Goal: Navigation & Orientation: Find specific page/section

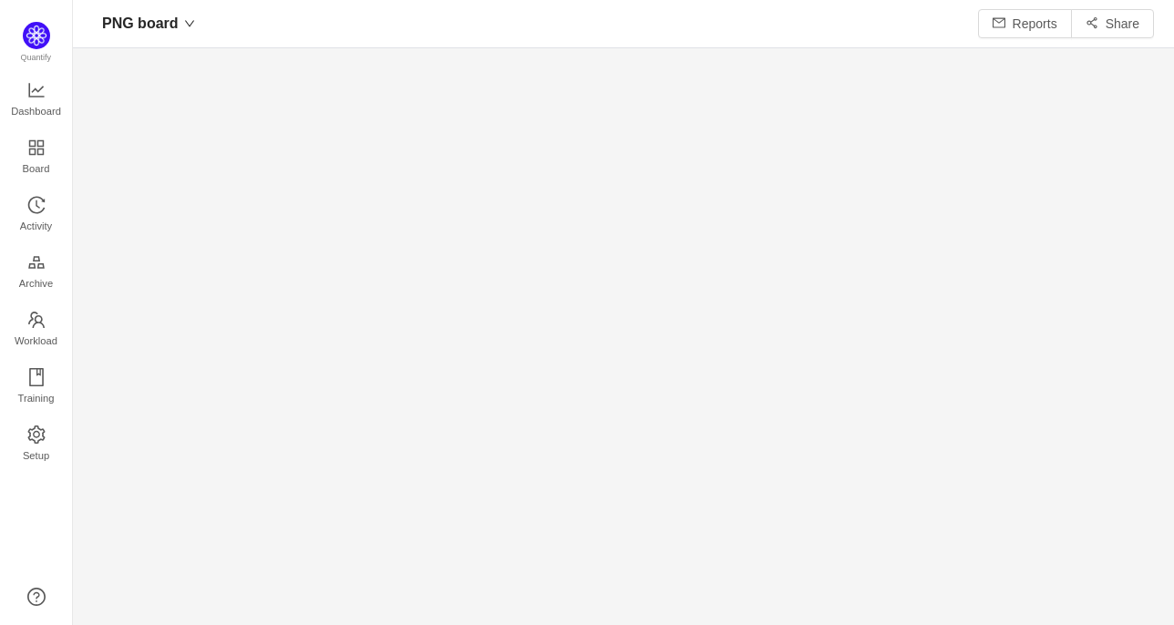
scroll to position [598, 1060]
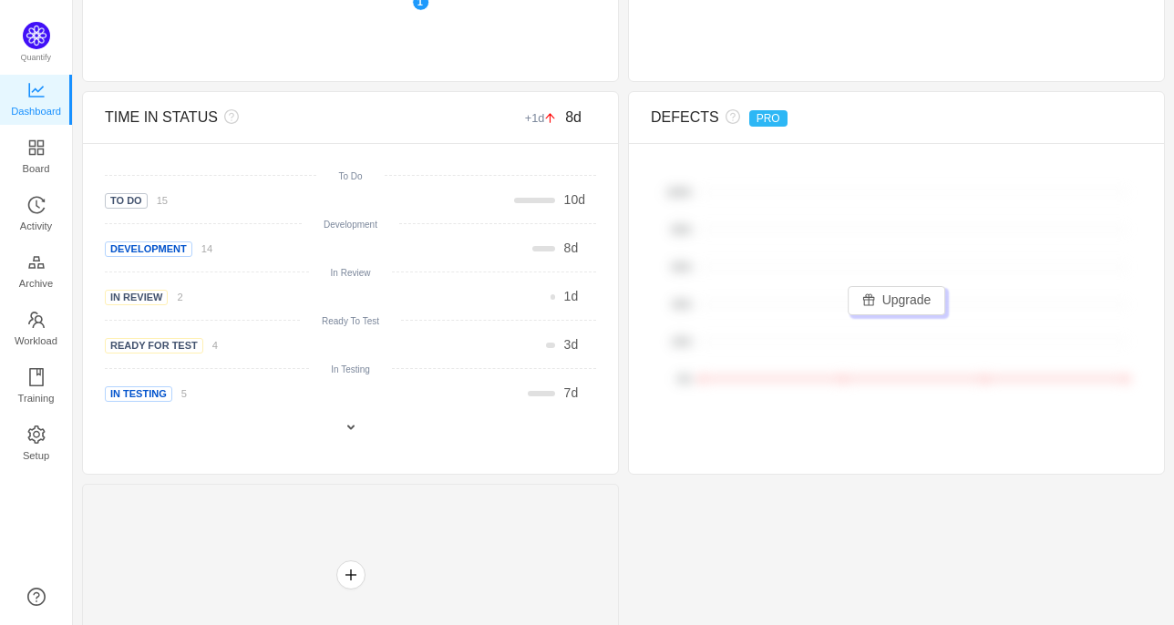
scroll to position [776, 0]
click at [40, 155] on span "Board" at bounding box center [36, 168] width 27 height 36
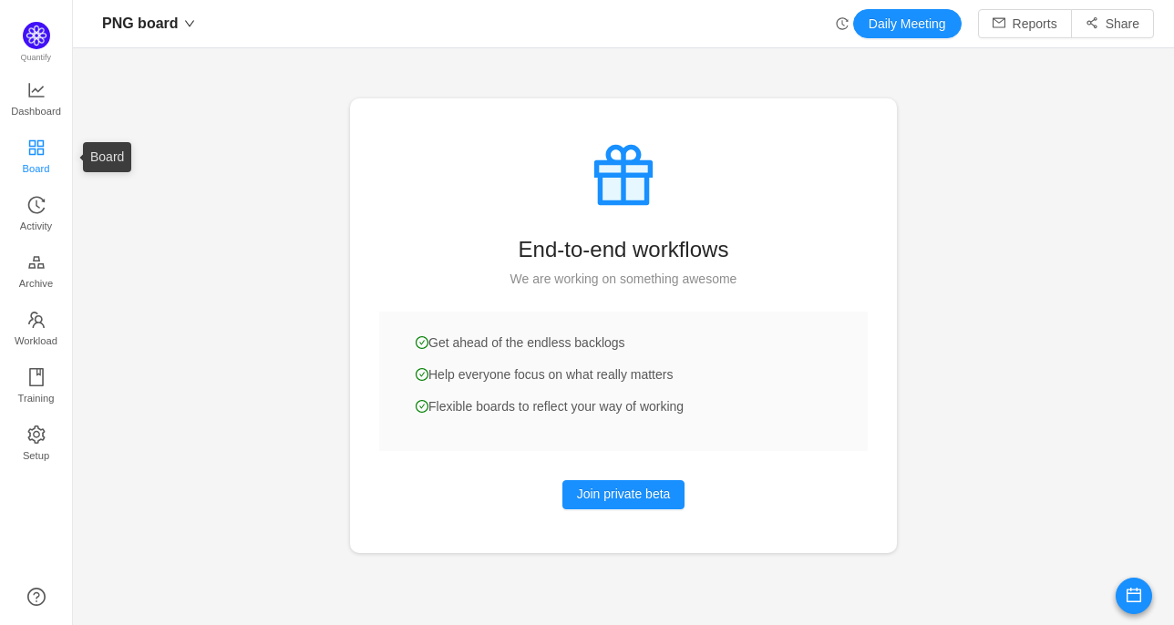
click at [29, 156] on span "Board" at bounding box center [36, 168] width 27 height 36
click at [22, 209] on span "Activity" at bounding box center [36, 226] width 32 height 36
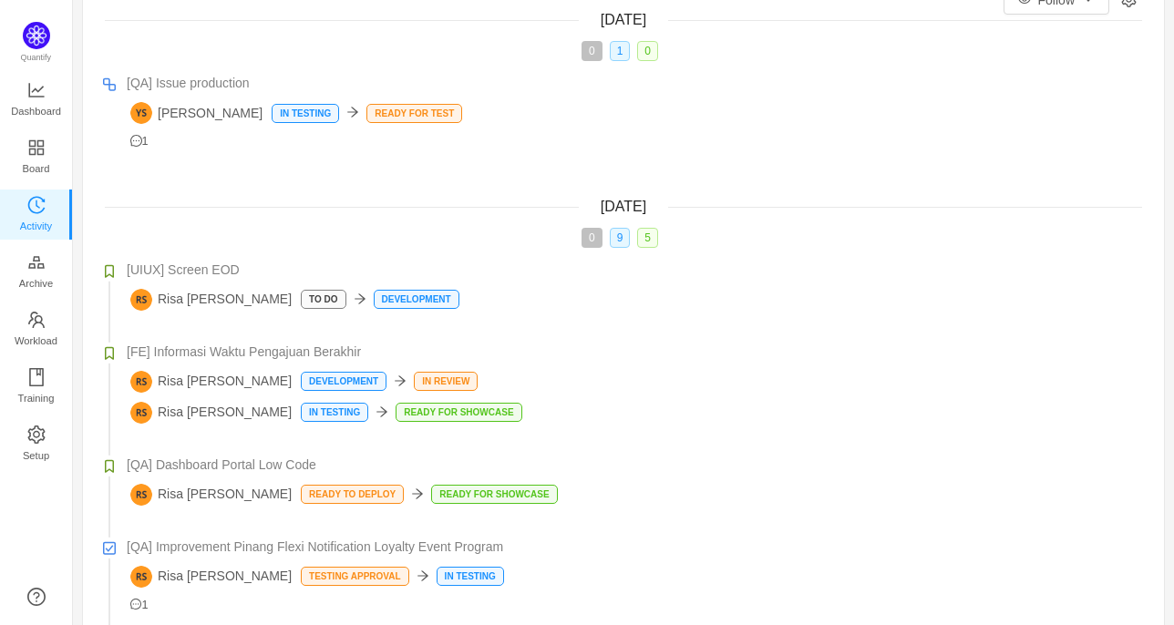
scroll to position [103, 0]
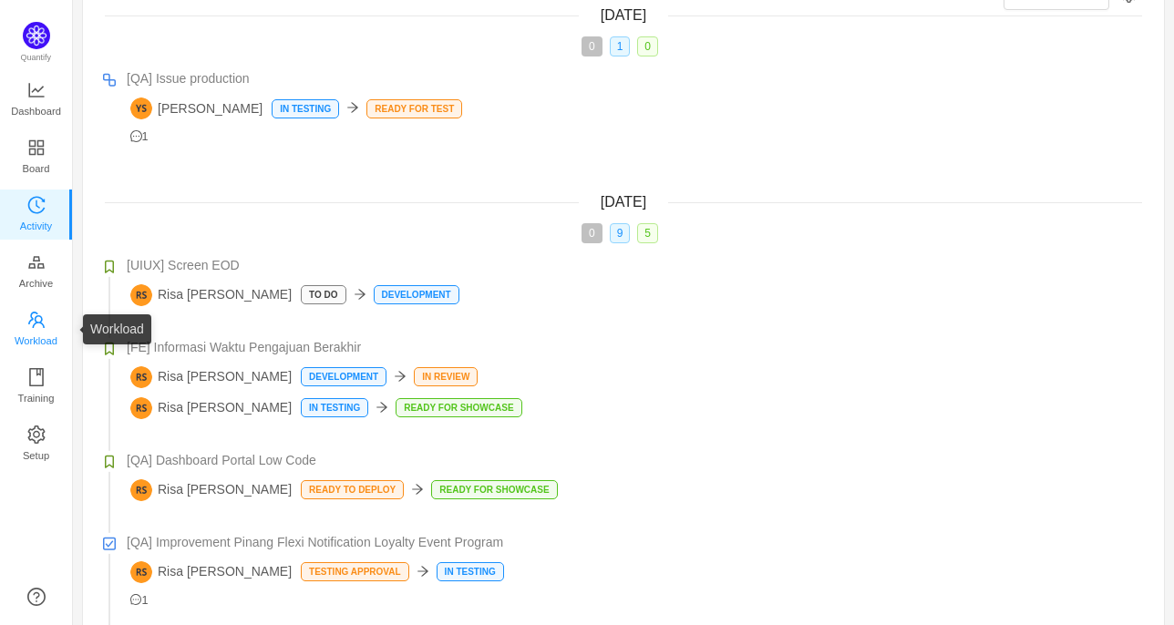
click at [38, 340] on span "Workload" at bounding box center [36, 341] width 43 height 36
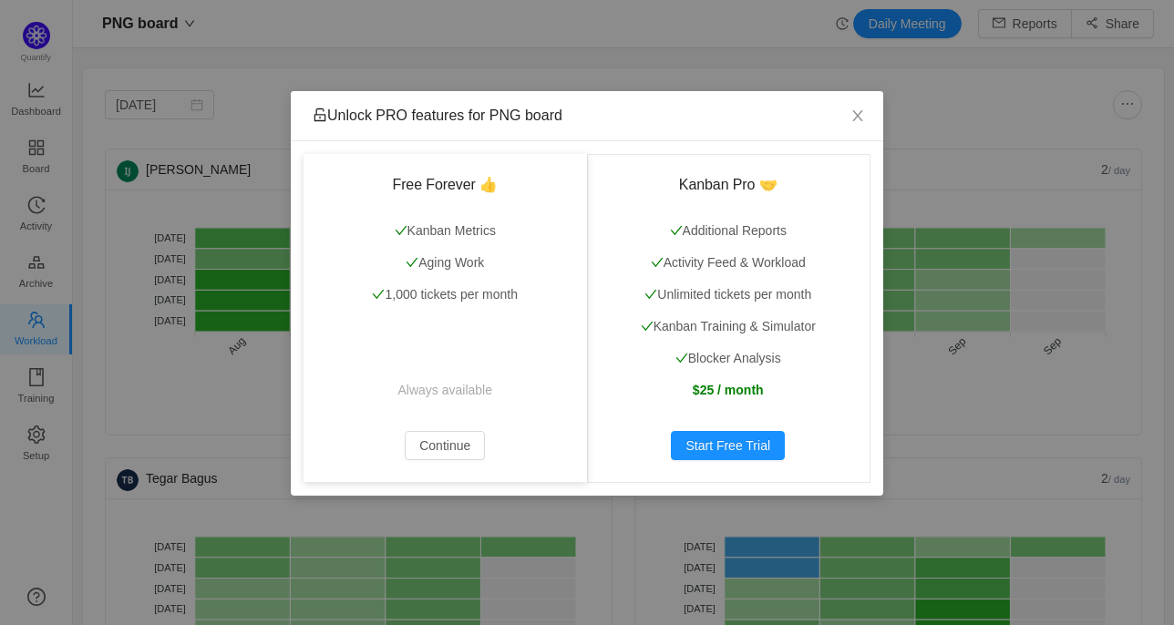
drag, startPoint x: 427, startPoint y: 264, endPoint x: 491, endPoint y: 252, distance: 65.8
click at [491, 252] on div "Free Forever 👍 Kanban Metrics Aging Work 1,000 tickets per month Always availab…" at bounding box center [446, 318] width 284 height 328
click at [856, 122] on icon "icon: close" at bounding box center [858, 116] width 15 height 15
click at [852, 120] on icon "icon: close" at bounding box center [858, 116] width 15 height 15
click at [856, 121] on icon "icon: close" at bounding box center [858, 116] width 15 height 15
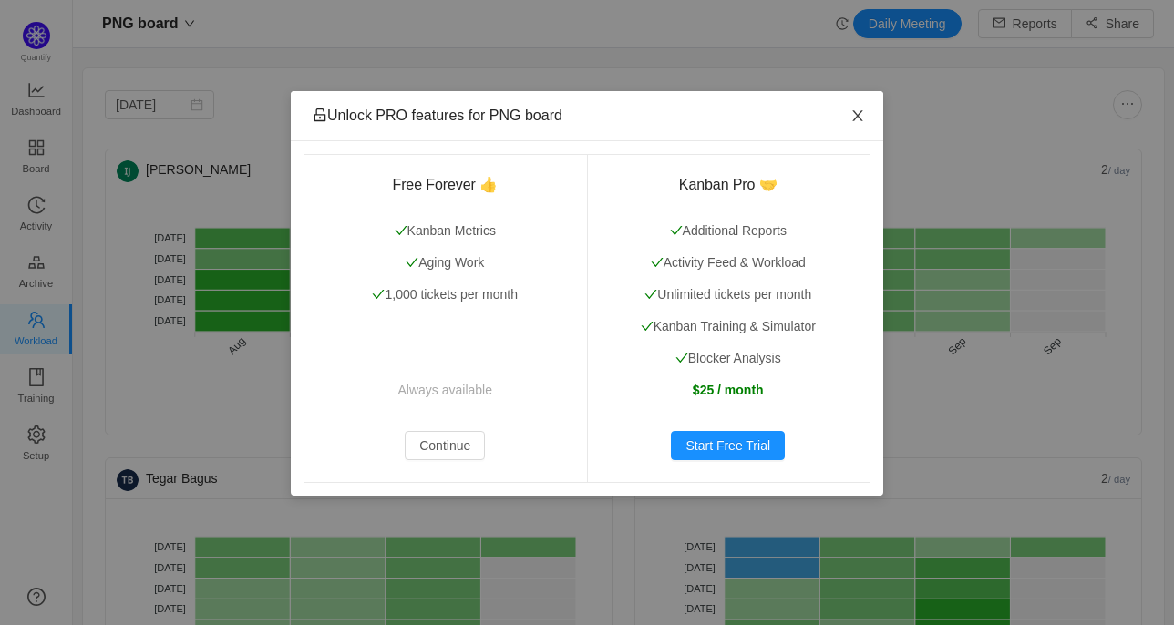
click at [849, 122] on span "Close" at bounding box center [857, 116] width 51 height 51
click at [36, 398] on div "Unlock PRO features for PNG board Free Forever 👍 Kanban Metrics Aging Work 1,00…" at bounding box center [587, 312] width 1174 height 625
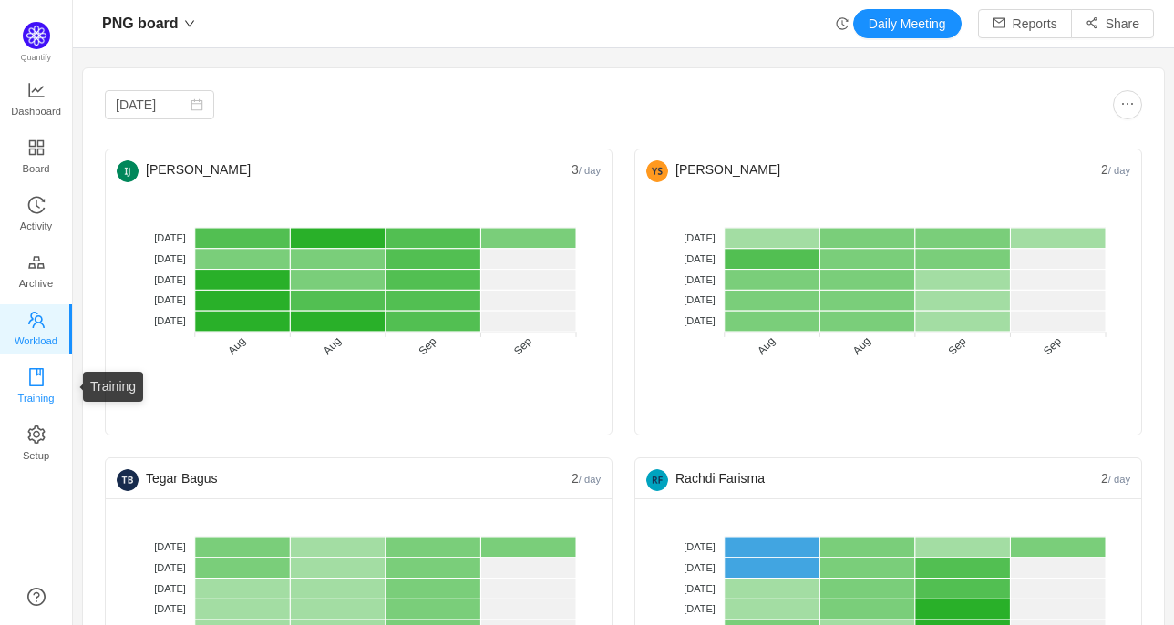
click at [36, 398] on span "Training" at bounding box center [35, 398] width 36 height 36
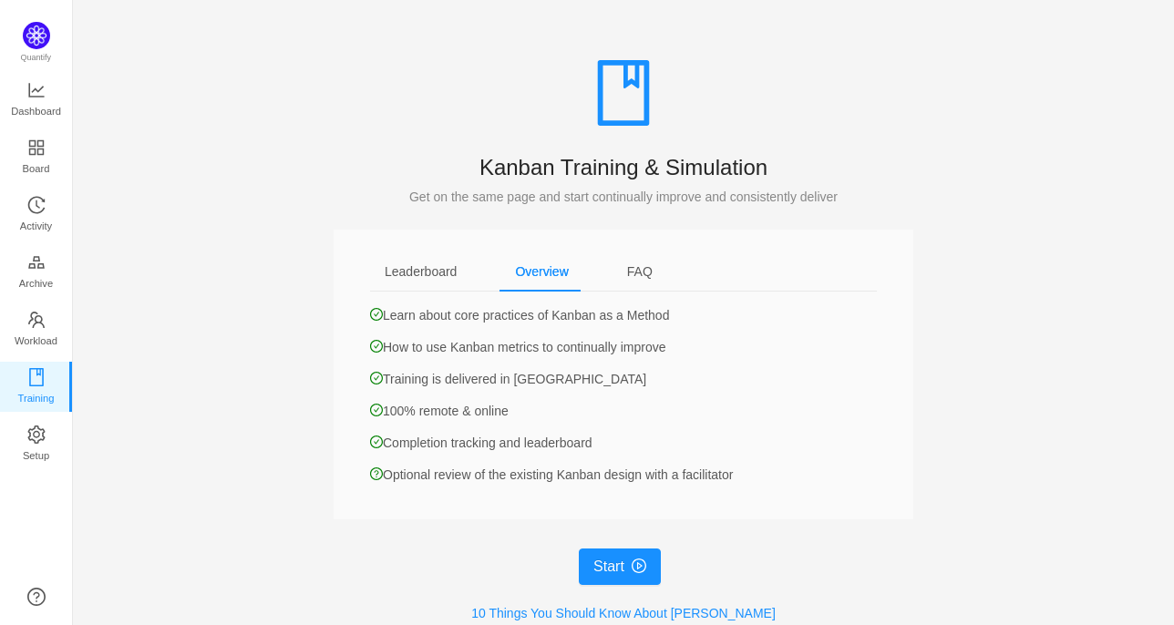
scroll to position [56, 0]
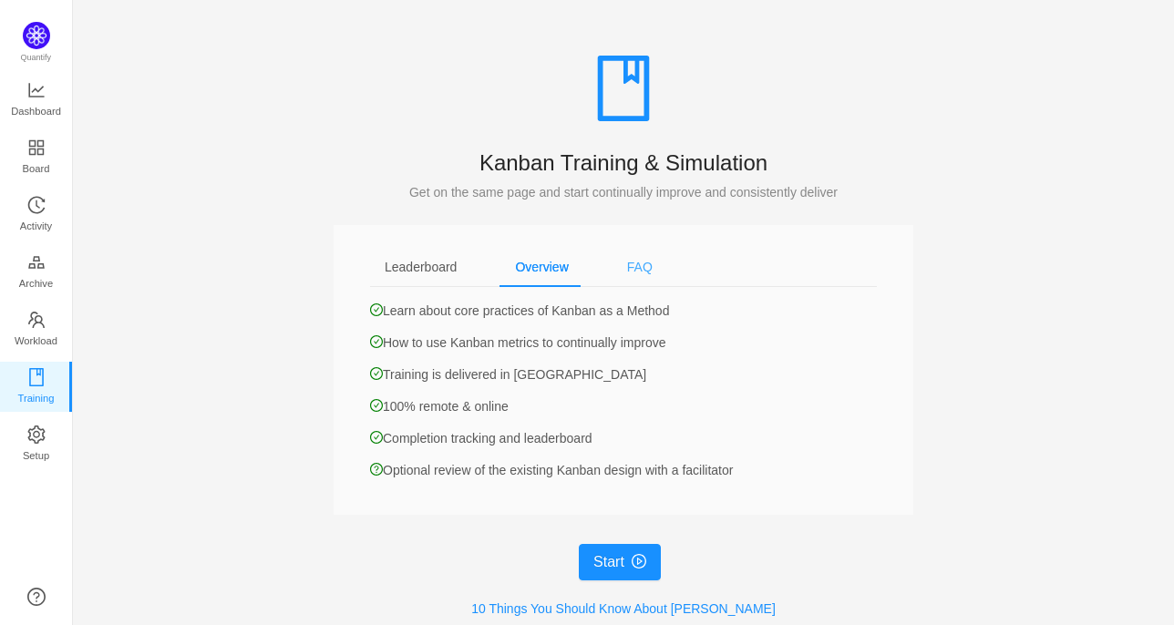
click at [632, 274] on div "FAQ" at bounding box center [640, 267] width 55 height 41
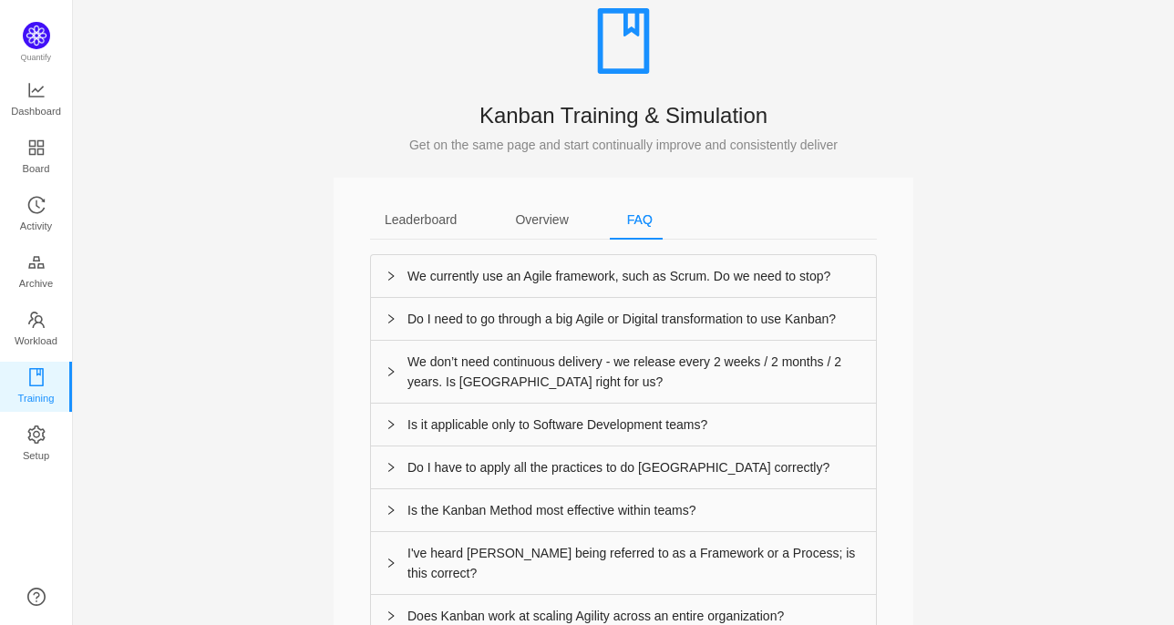
scroll to position [91, 0]
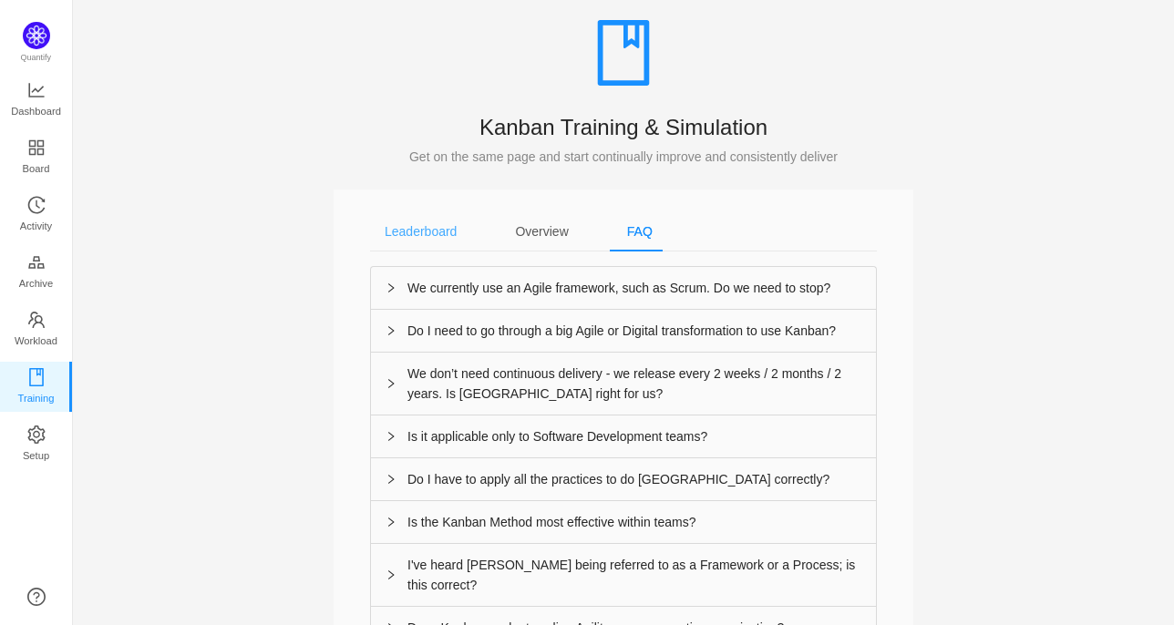
click at [437, 236] on div "Leaderboard" at bounding box center [420, 232] width 101 height 41
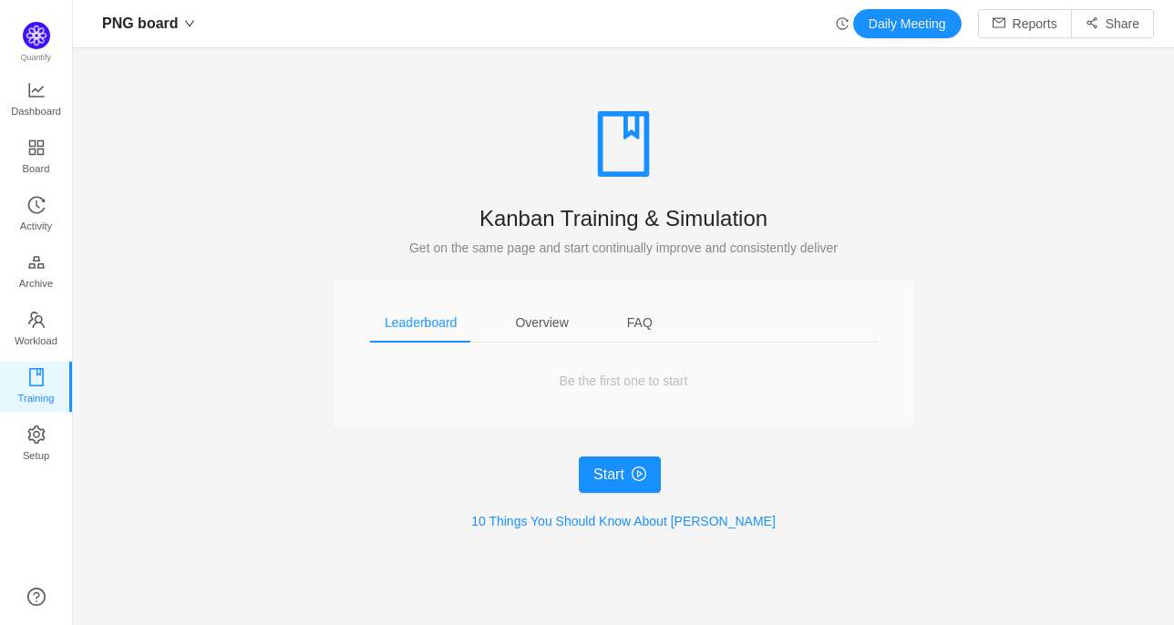
scroll to position [0, 0]
click at [543, 334] on div "Overview" at bounding box center [542, 323] width 82 height 41
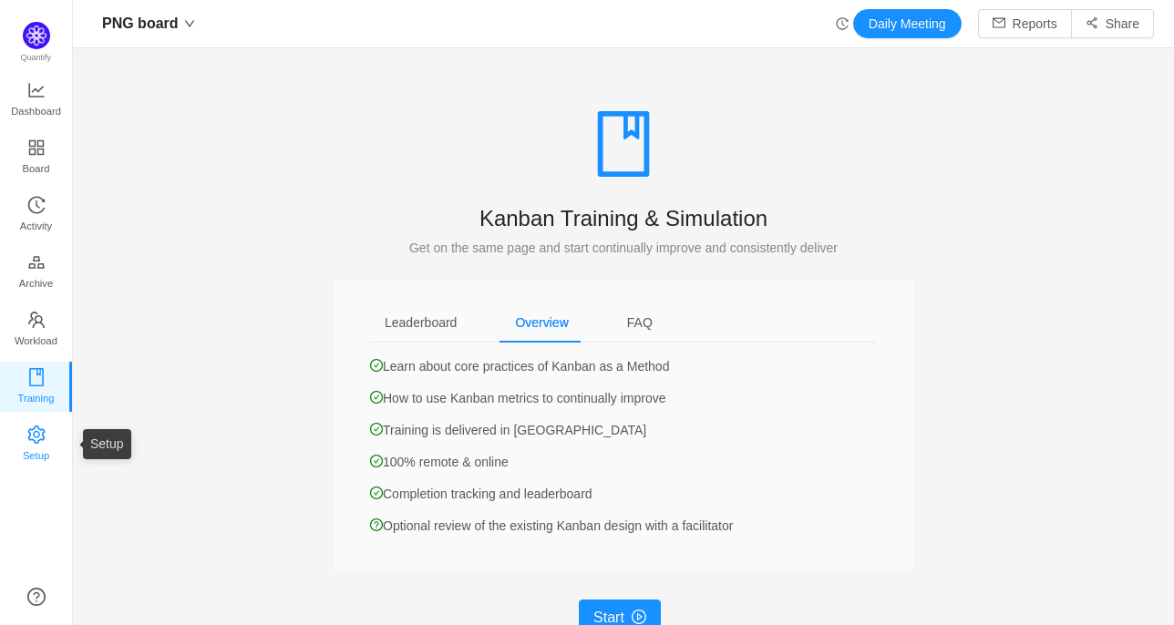
click at [47, 443] on span "Setup" at bounding box center [36, 456] width 26 height 36
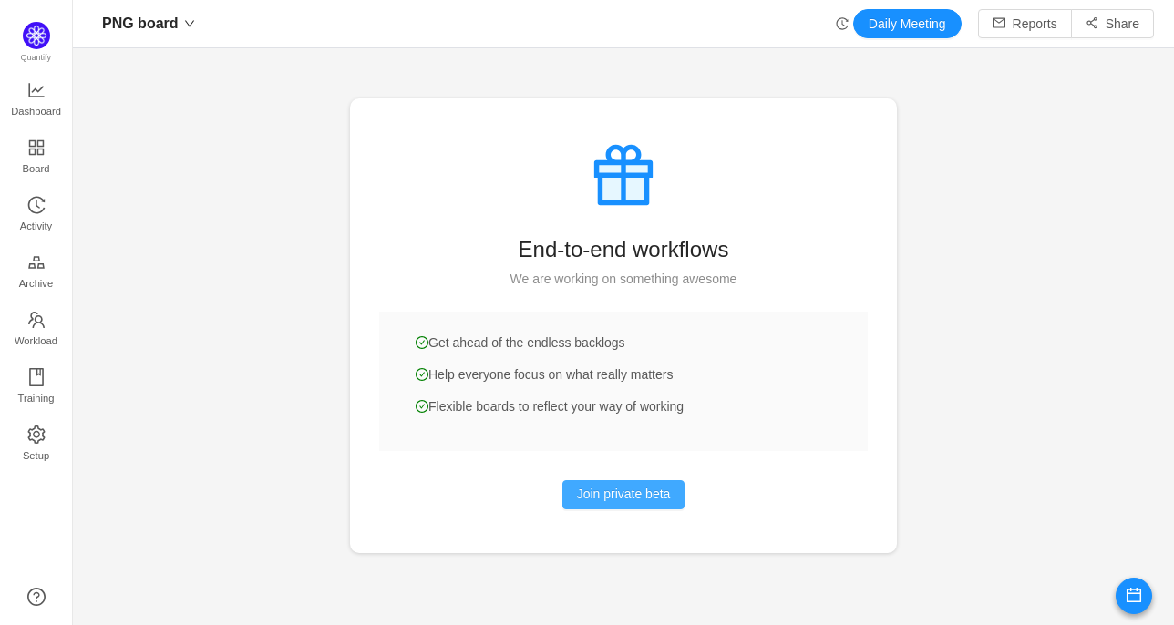
click at [651, 488] on button "Join private beta" at bounding box center [624, 495] width 123 height 29
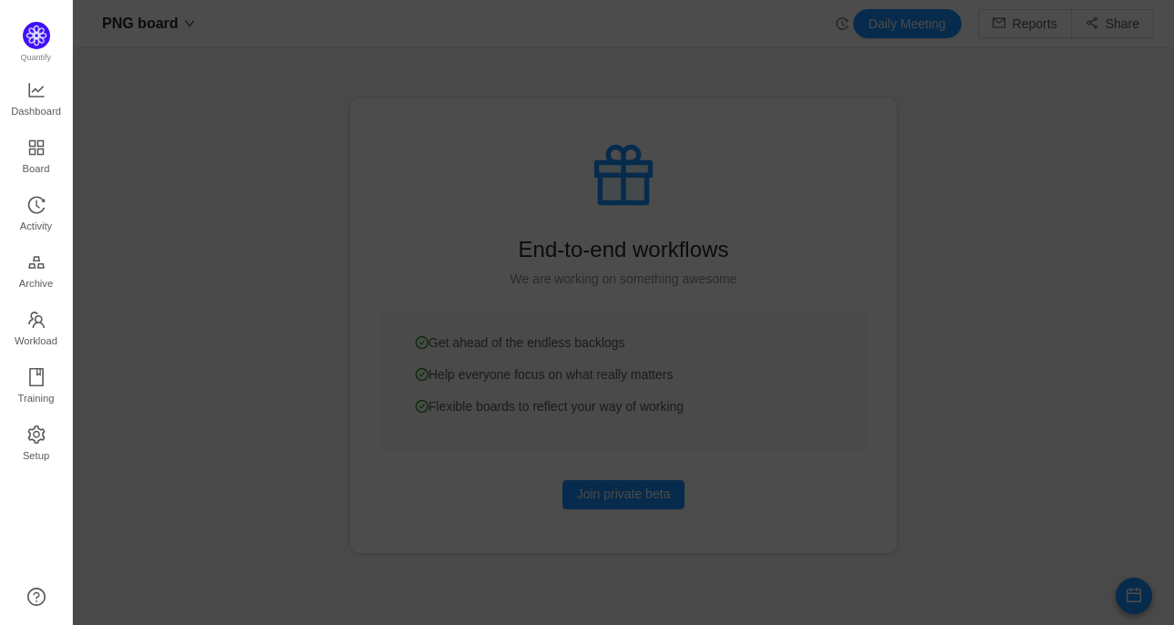
click at [270, 97] on div at bounding box center [623, 312] width 1101 height 625
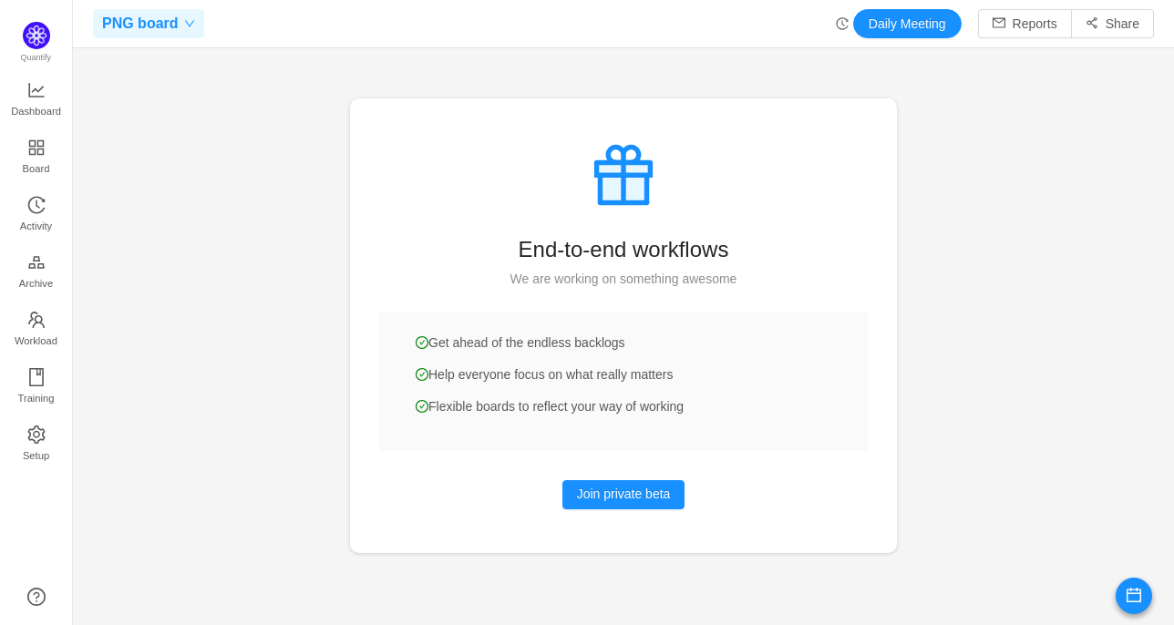
click at [184, 16] on div "PNG board" at bounding box center [148, 23] width 111 height 29
click at [151, 231] on div at bounding box center [623, 312] width 1101 height 625
click at [45, 338] on span "Workload" at bounding box center [36, 341] width 43 height 36
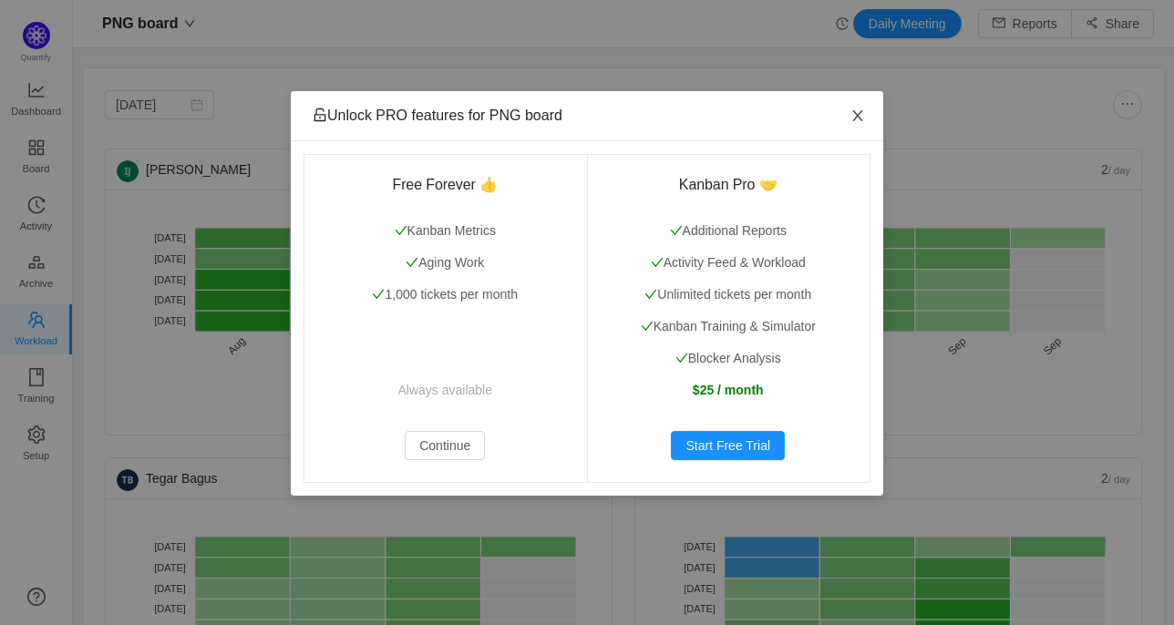
click at [863, 110] on icon "icon: close" at bounding box center [858, 116] width 15 height 15
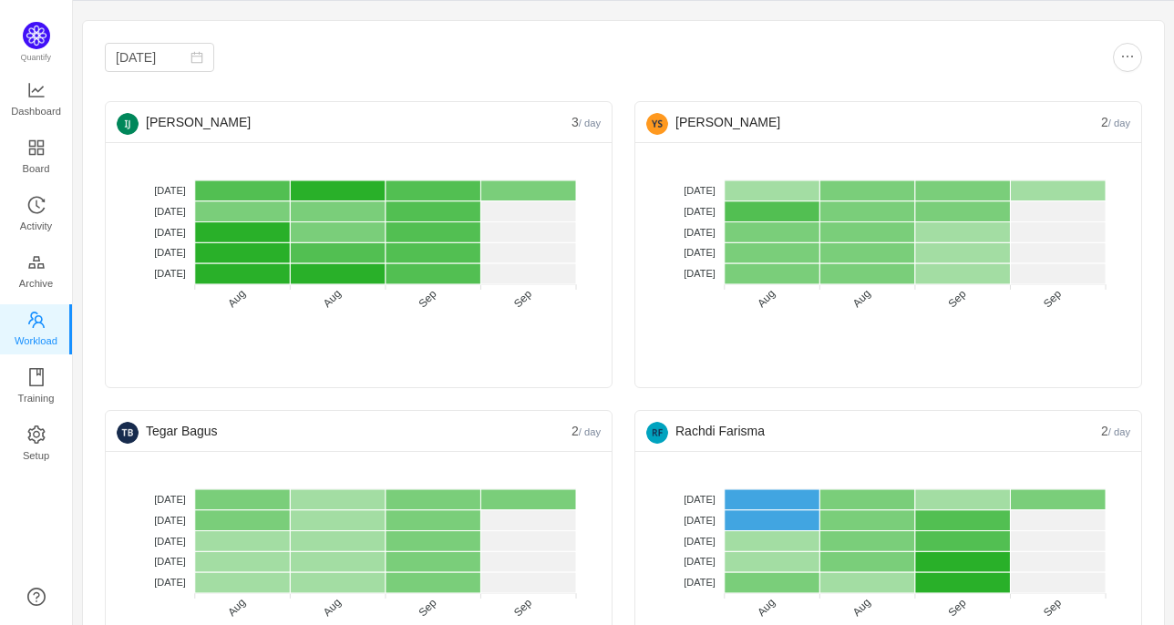
scroll to position [47, 0]
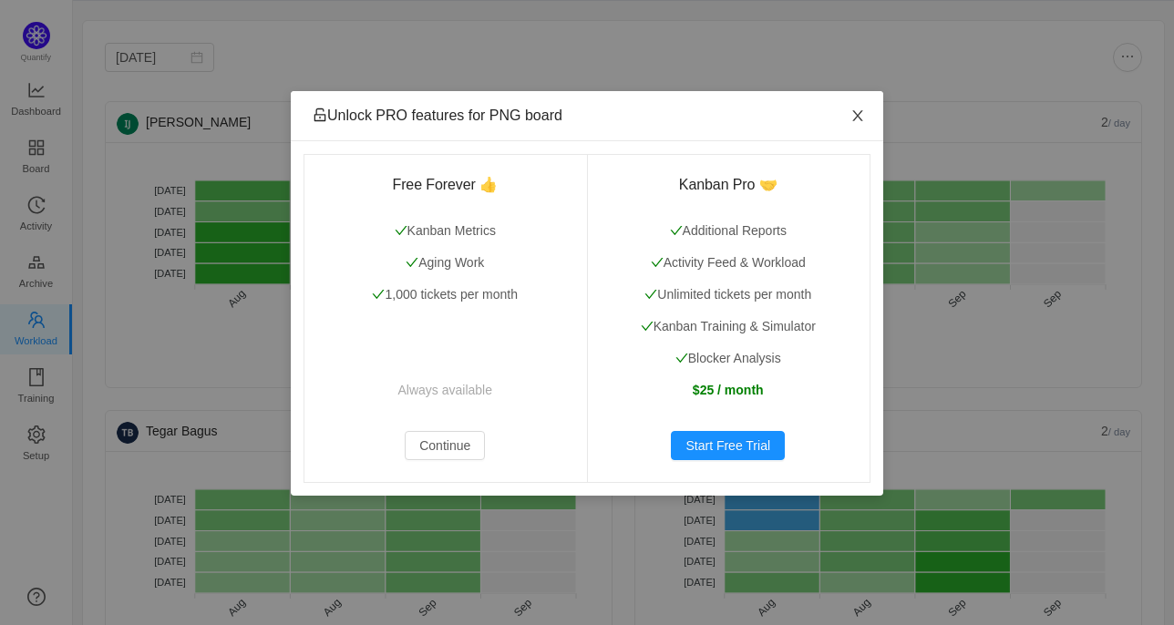
click at [863, 110] on icon "icon: close" at bounding box center [858, 116] width 15 height 15
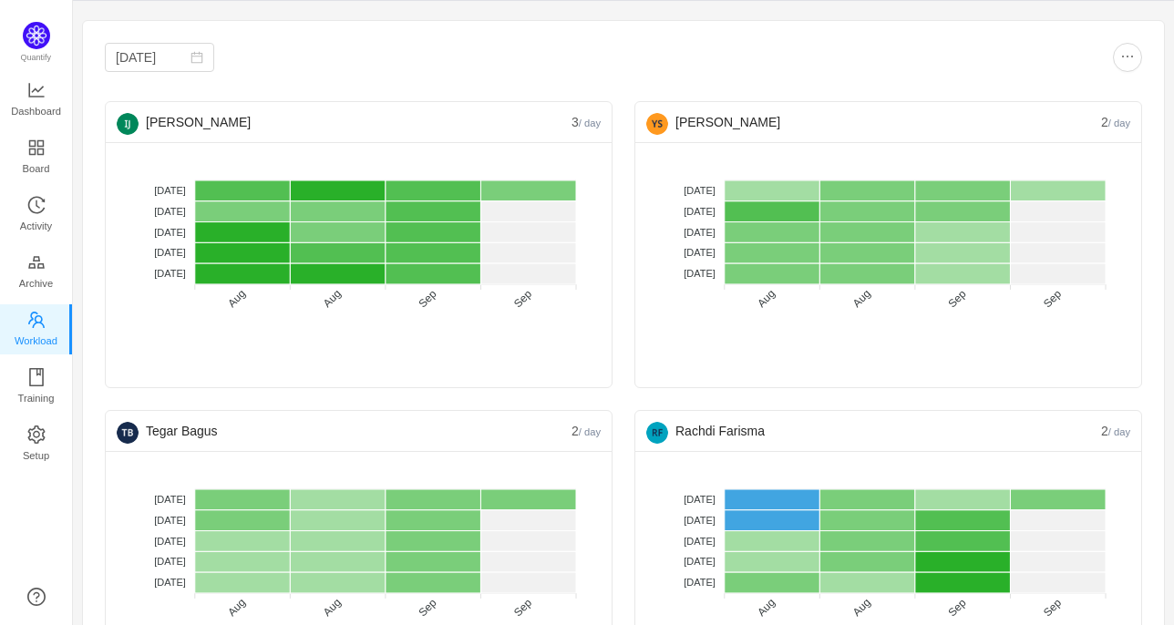
scroll to position [0, 0]
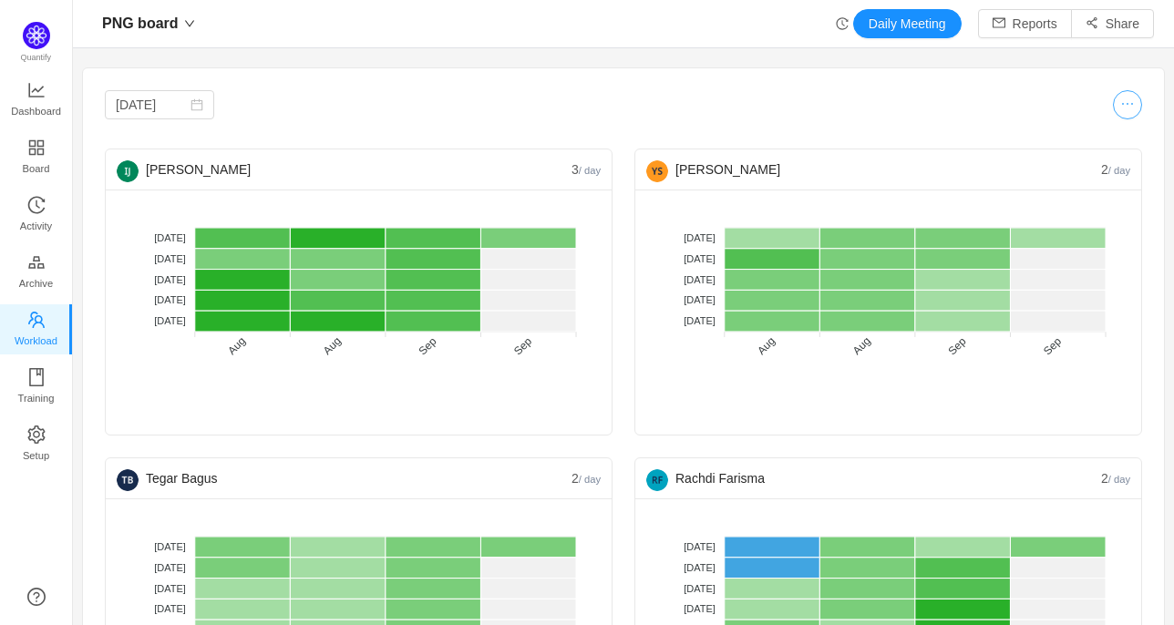
click at [1121, 110] on button "button" at bounding box center [1127, 104] width 29 height 29
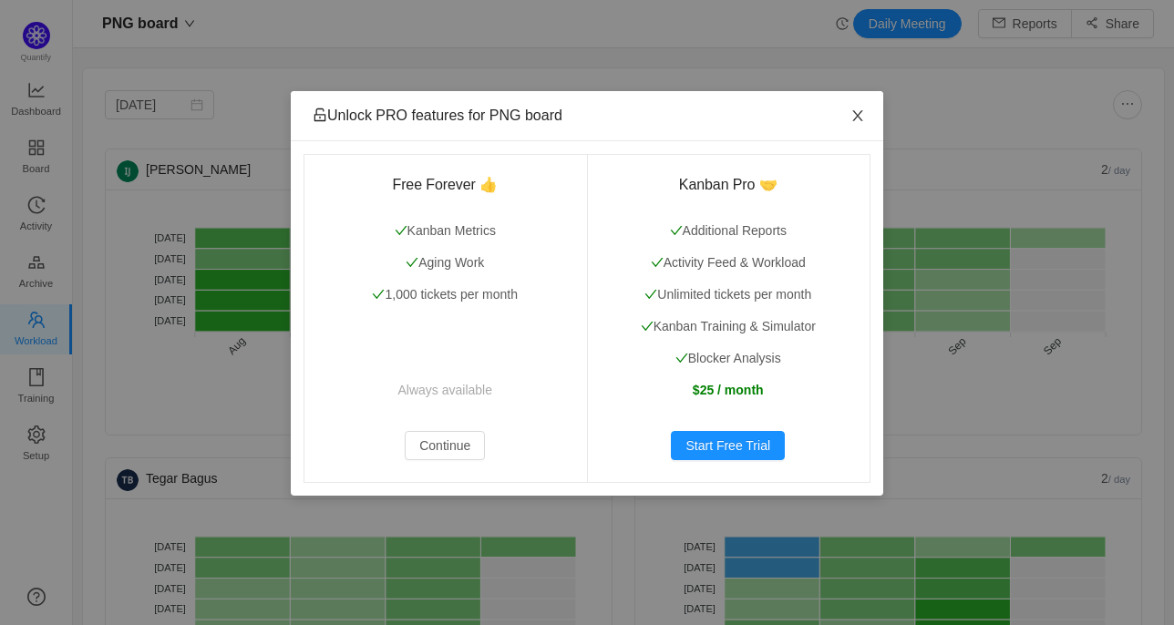
click at [857, 118] on icon "icon: close" at bounding box center [858, 116] width 15 height 15
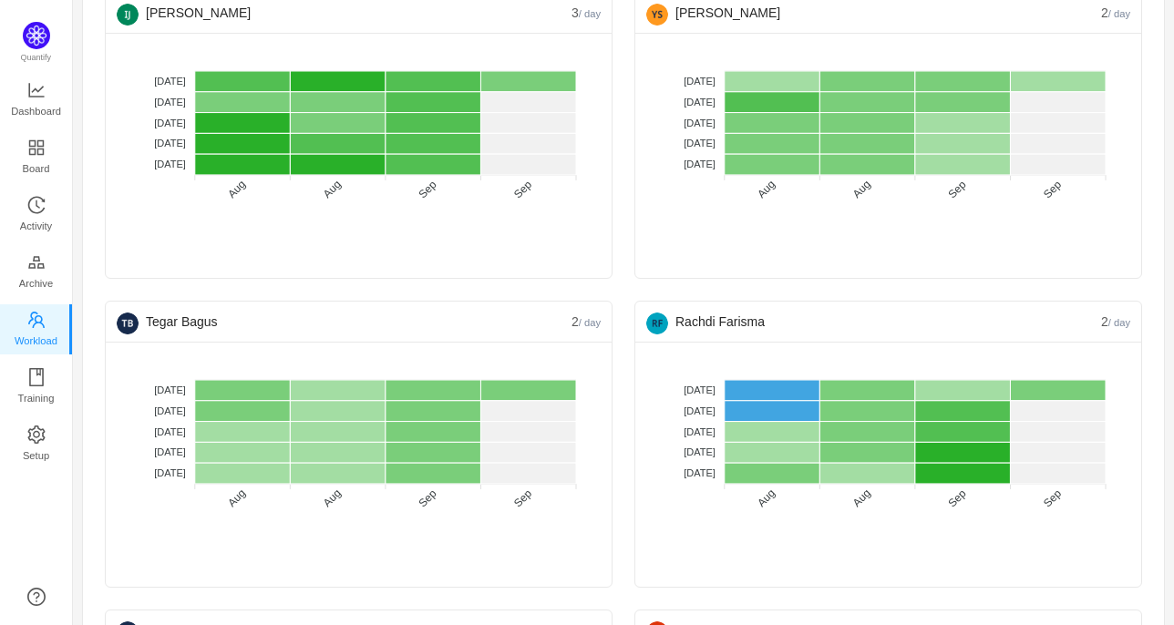
scroll to position [163, 0]
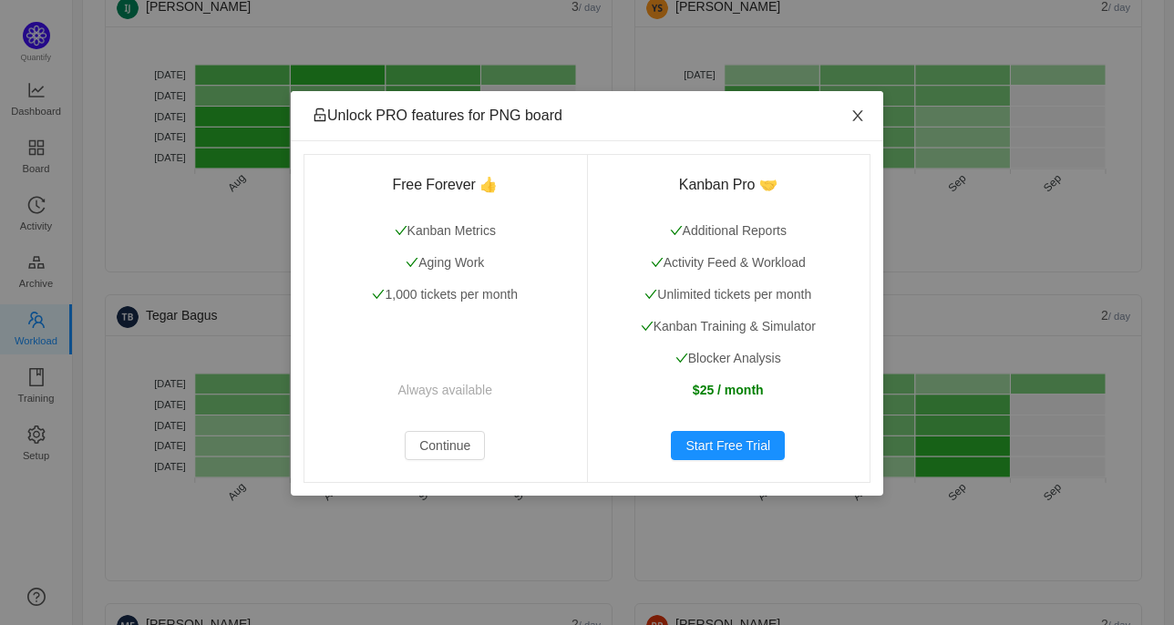
click at [857, 118] on icon "icon: close" at bounding box center [858, 116] width 15 height 15
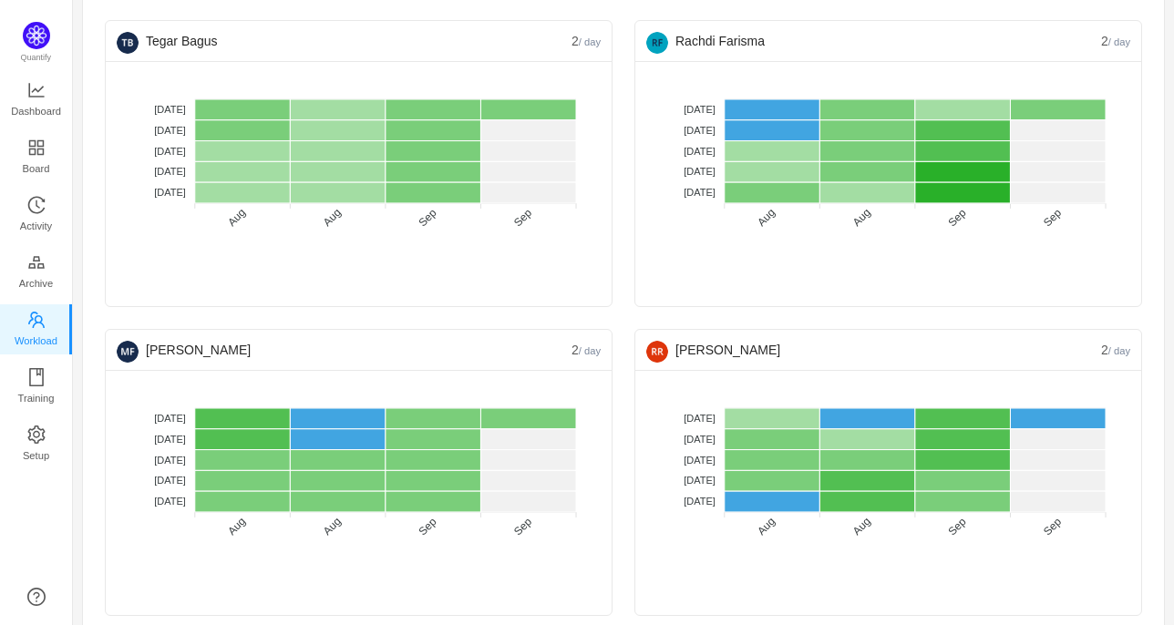
scroll to position [442, 0]
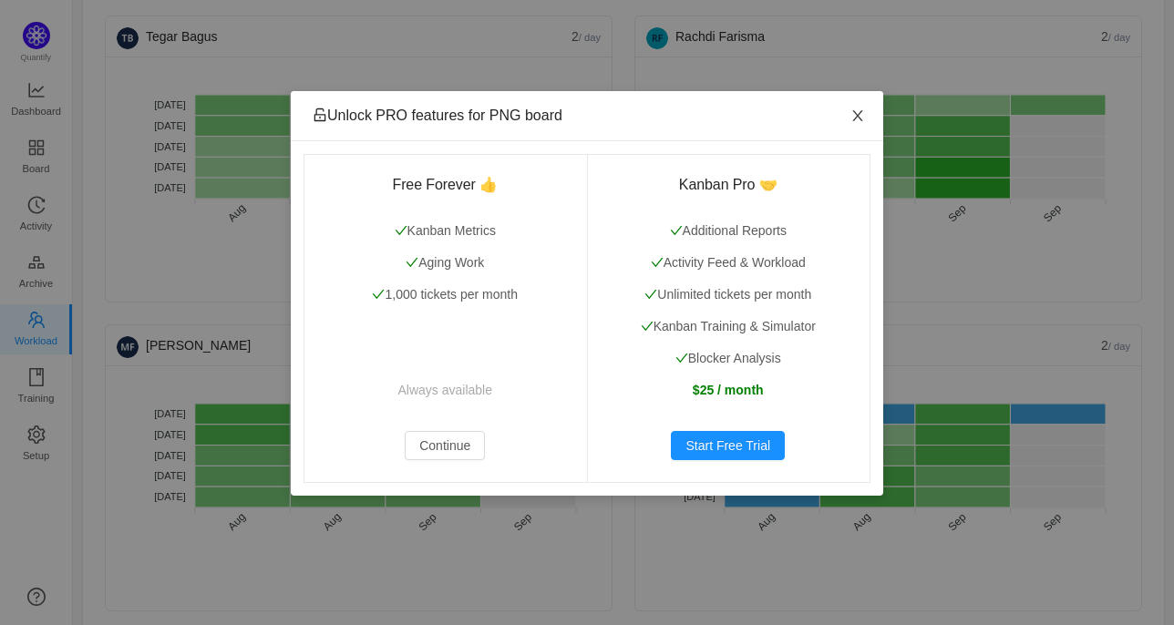
click at [853, 114] on icon "icon: close" at bounding box center [858, 116] width 15 height 15
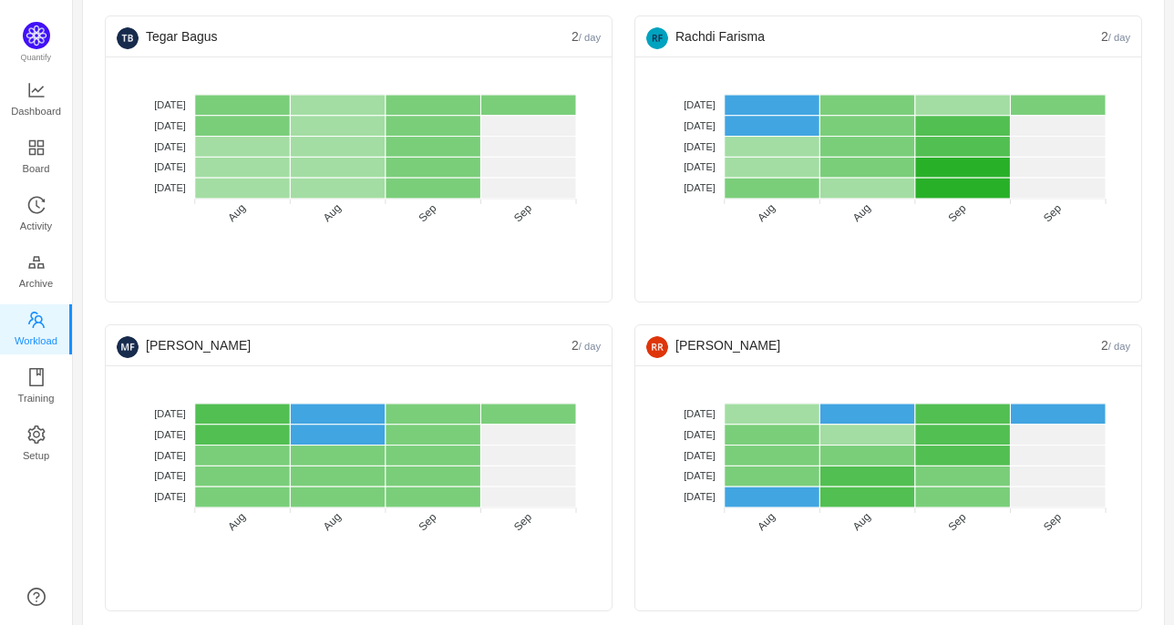
scroll to position [0, 0]
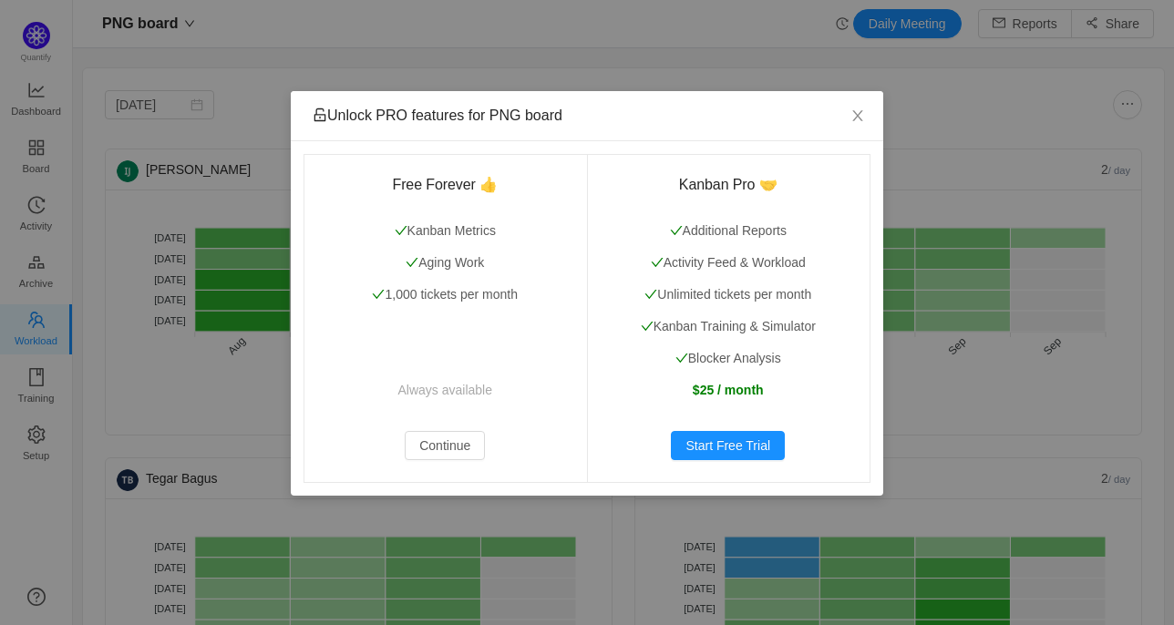
click at [40, 285] on div "Unlock PRO features for PNG board Free Forever 👍 Kanban Metrics Aging Work 1,00…" at bounding box center [587, 312] width 1174 height 625
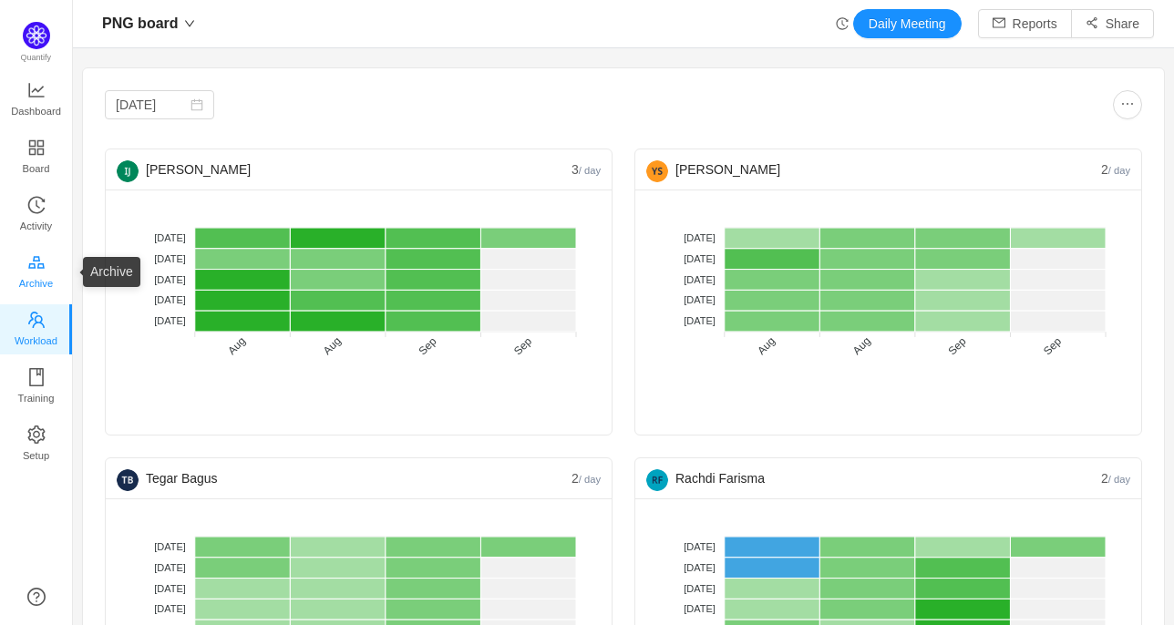
click at [29, 278] on span "Archive" at bounding box center [36, 283] width 34 height 36
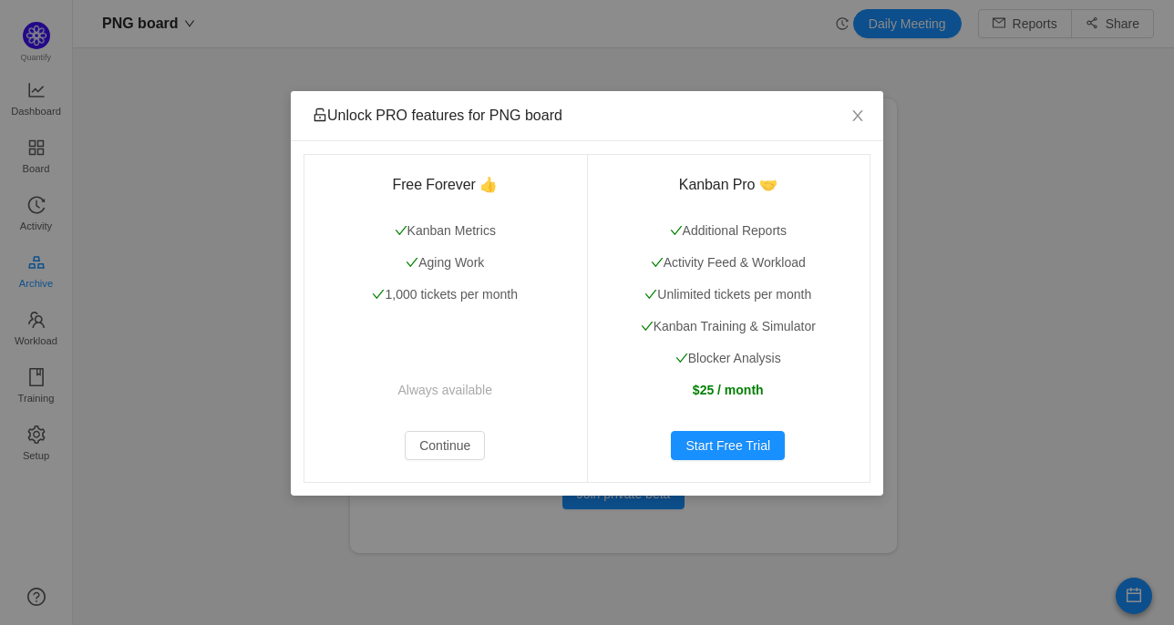
click at [29, 278] on div "Unlock PRO features for PNG board Free Forever 👍 Kanban Metrics Aging Work 1,00…" at bounding box center [587, 312] width 1174 height 625
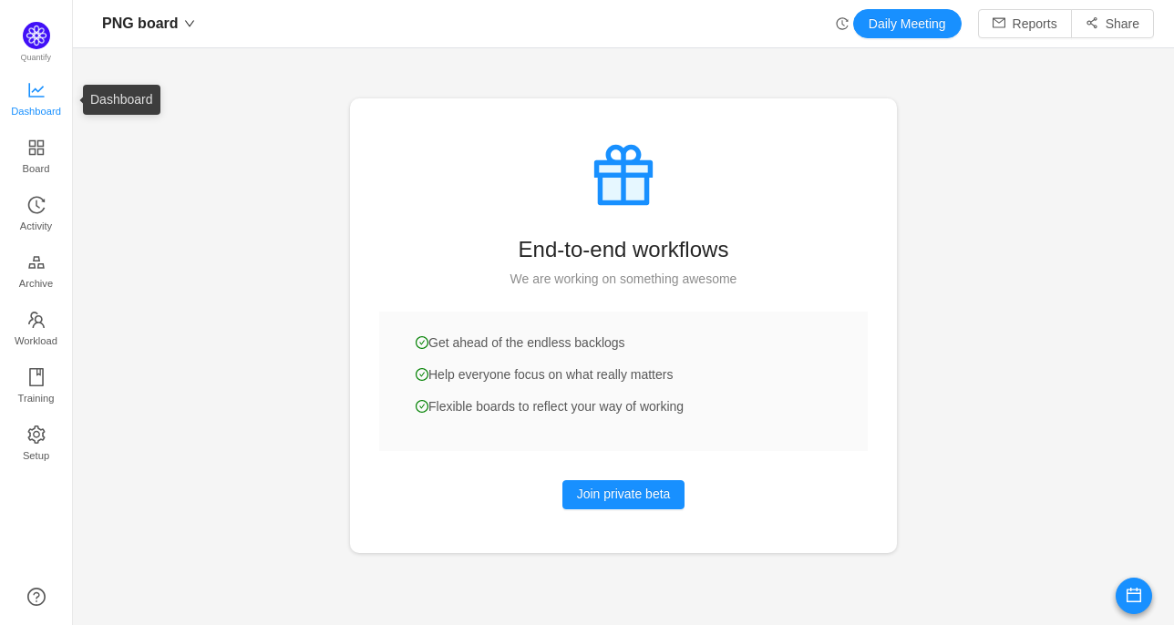
click at [32, 109] on span "Dashboard" at bounding box center [36, 111] width 50 height 36
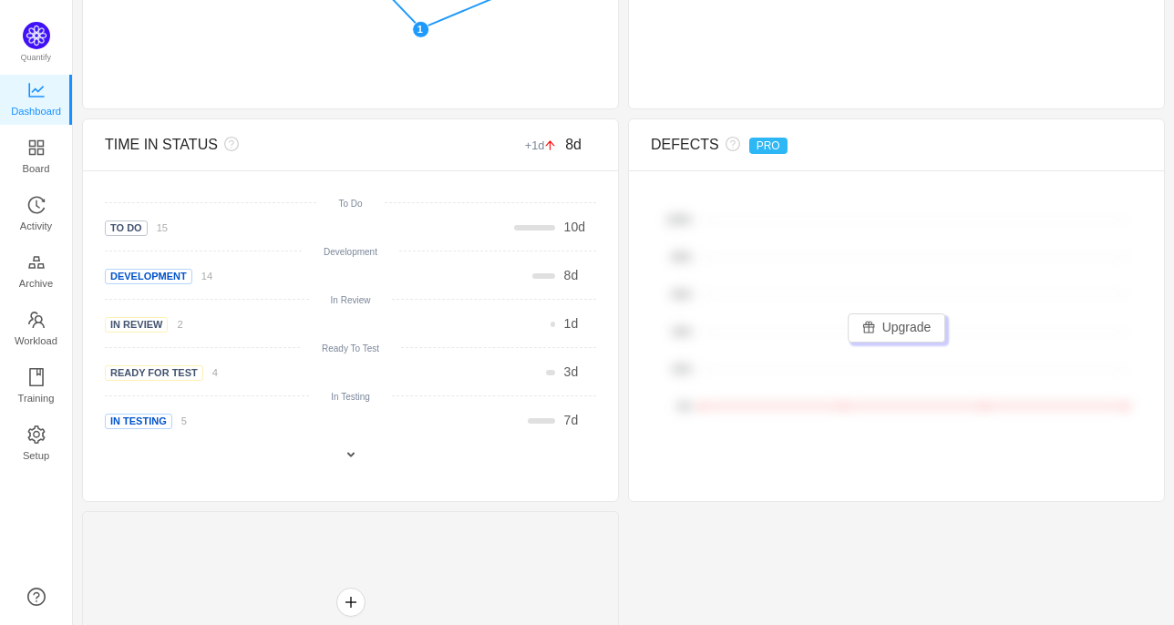
scroll to position [748, 0]
click at [174, 227] on div "To Do 15" at bounding box center [207, 226] width 205 height 19
click at [314, 219] on div at bounding box center [432, 223] width 254 height 13
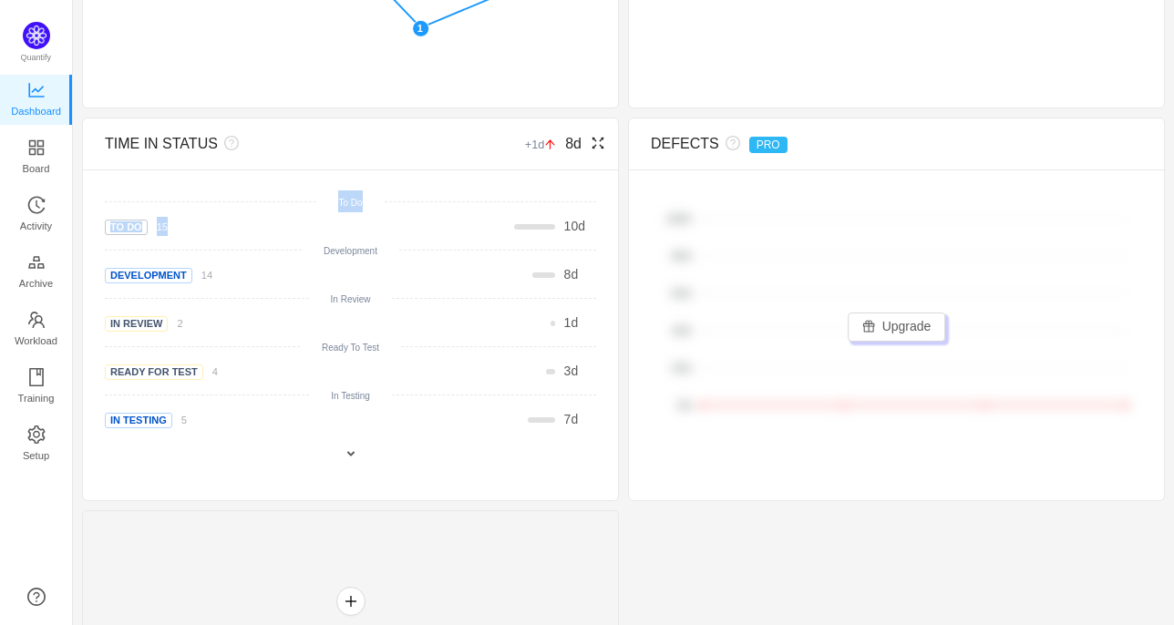
drag, startPoint x: 313, startPoint y: 219, endPoint x: 603, endPoint y: 141, distance: 300.1
click at [603, 141] on div "TIME IN STATUS +1d 8d There are no delivered work items in the selected period …" at bounding box center [350, 310] width 537 height 384
click at [591, 144] on icon "icon: fullscreen" at bounding box center [598, 143] width 15 height 15
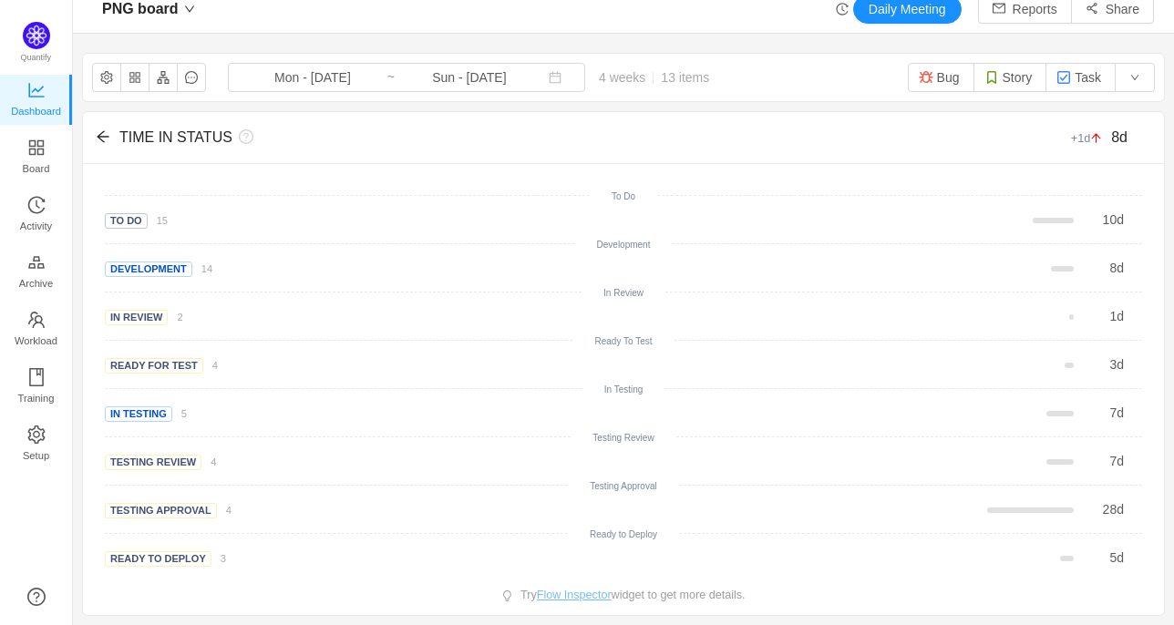
scroll to position [14, 0]
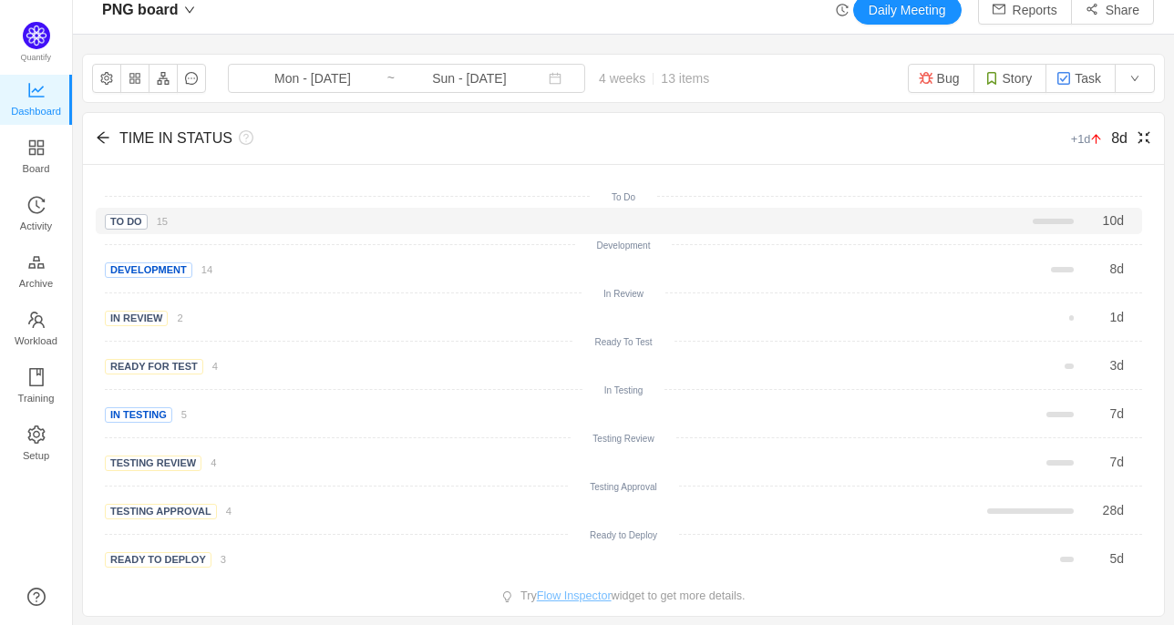
click at [633, 225] on div "10 d" at bounding box center [830, 221] width 596 height 19
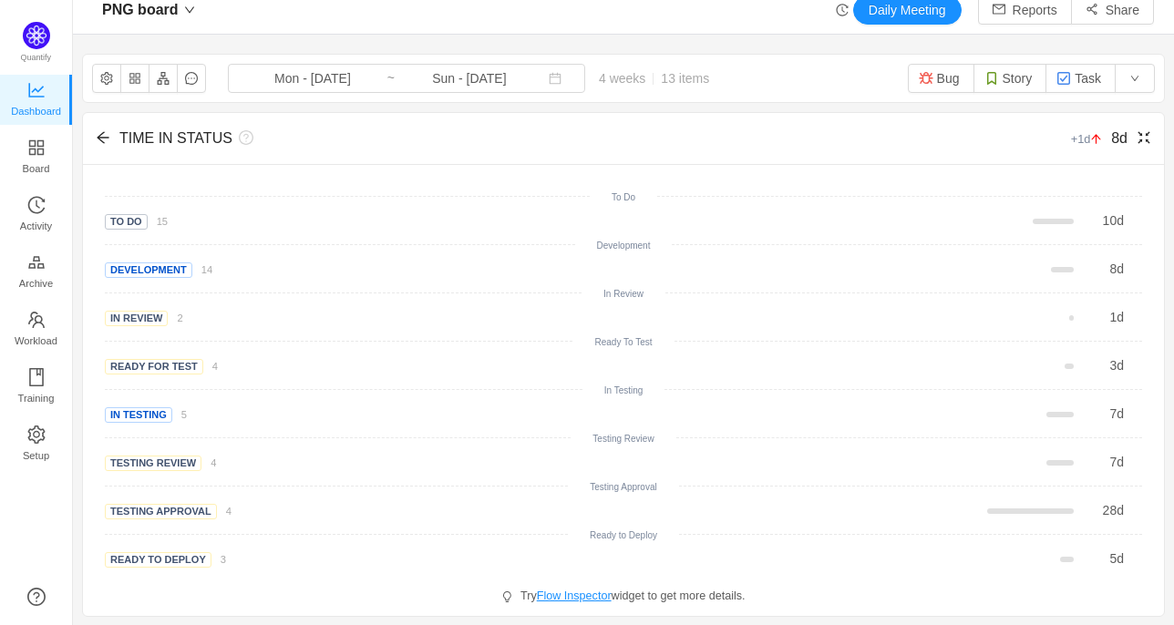
click at [590, 601] on span "Flow Inspector" at bounding box center [574, 596] width 75 height 13
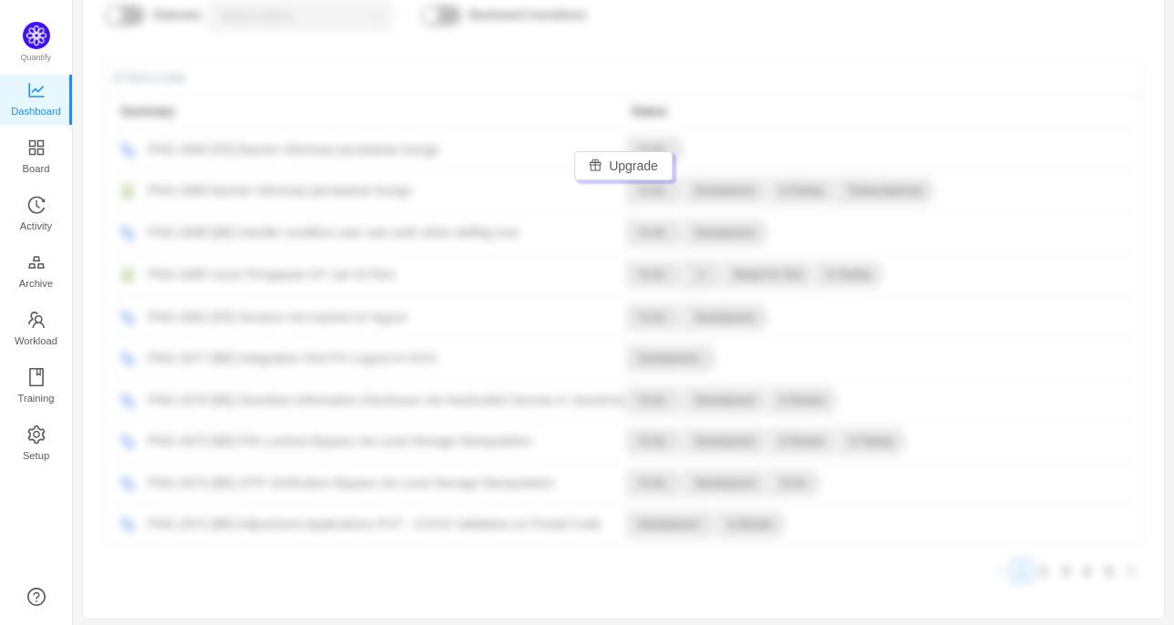
scroll to position [0, 0]
